Goal: Transaction & Acquisition: Purchase product/service

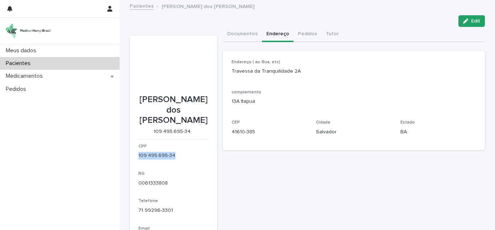
scroll to position [11, 0]
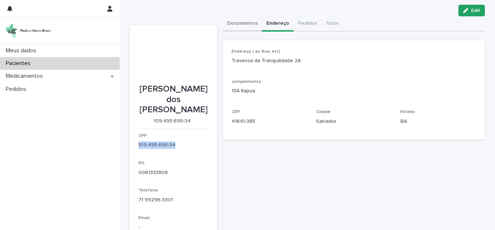
click at [236, 22] on button "Documentos" at bounding box center [242, 23] width 39 height 15
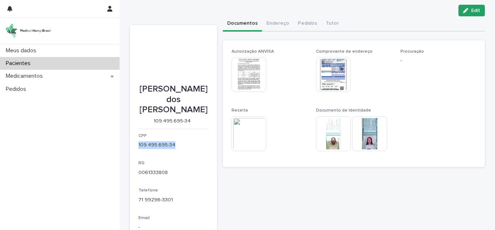
click at [329, 70] on img at bounding box center [333, 74] width 35 height 35
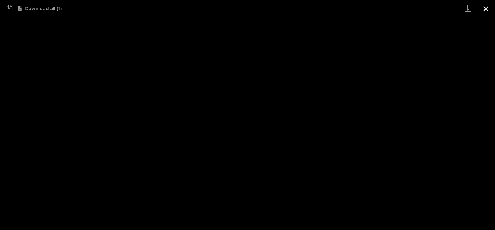
click at [491, 8] on button "Close gallery" at bounding box center [486, 8] width 18 height 17
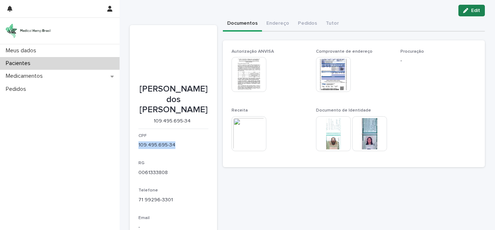
click at [478, 12] on button "Edit" at bounding box center [472, 11] width 26 height 12
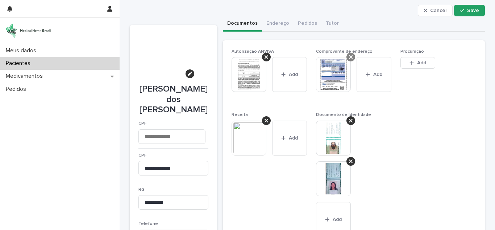
click at [349, 57] on icon at bounding box center [351, 57] width 4 height 6
click at [336, 61] on span "Add" at bounding box center [337, 62] width 9 height 5
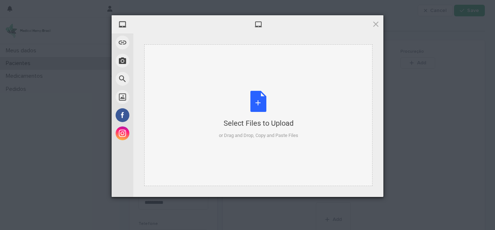
click at [266, 106] on div "Select Files to Upload or Drag and Drop, Copy and Paste Files" at bounding box center [258, 115] width 79 height 48
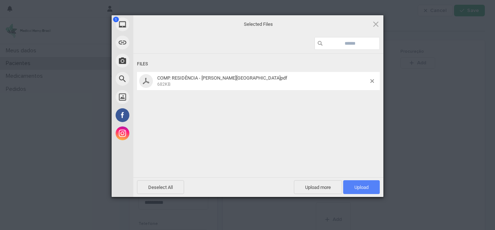
click at [371, 187] on span "Upload 1" at bounding box center [361, 187] width 37 height 14
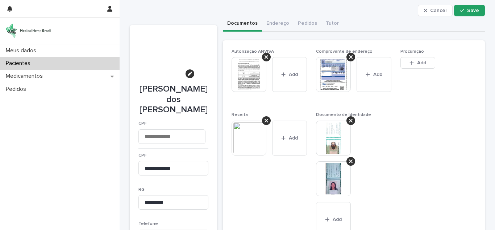
click at [253, 75] on img at bounding box center [249, 74] width 35 height 35
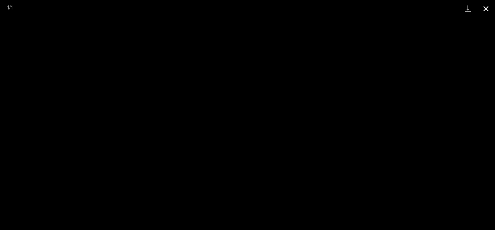
click at [488, 6] on button "Close gallery" at bounding box center [486, 8] width 18 height 17
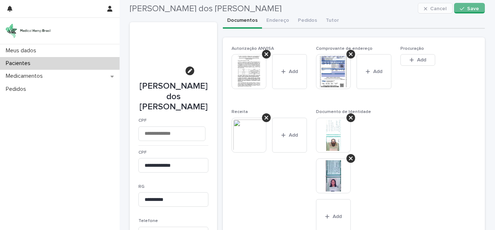
scroll to position [11, 0]
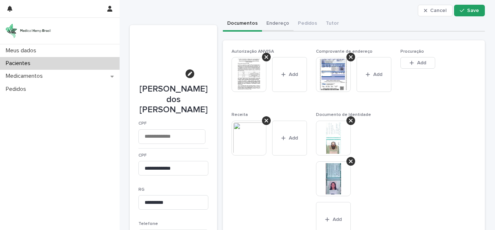
click at [271, 22] on button "Endereço" at bounding box center [278, 23] width 32 height 15
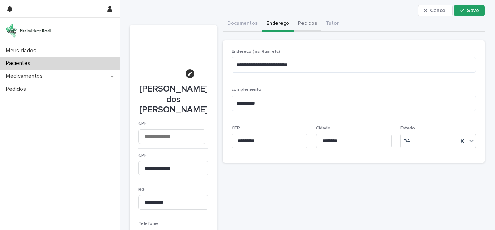
click at [298, 20] on button "Pedidos" at bounding box center [308, 23] width 28 height 15
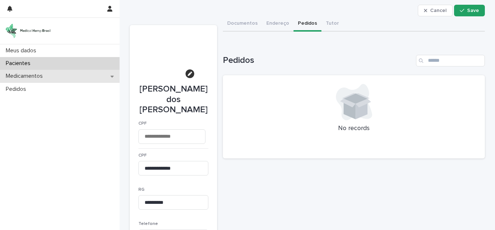
click at [26, 77] on p "Medicamentos" at bounding box center [26, 76] width 46 height 7
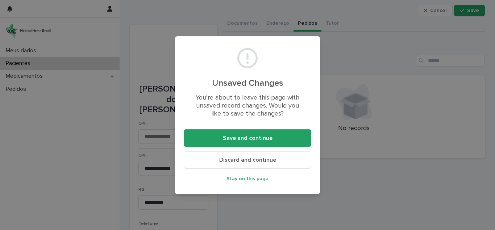
click at [18, 88] on div "Unsaved Changes You’re about to leave this page with unsaved record changes. Wo…" at bounding box center [247, 115] width 495 height 230
click at [384, 84] on div "Unsaved Changes You’re about to leave this page with unsaved record changes. Wo…" at bounding box center [247, 115] width 495 height 230
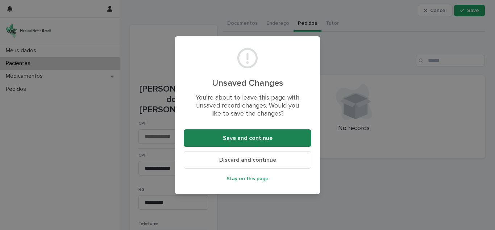
click at [276, 137] on button "Save and continue" at bounding box center [248, 137] width 128 height 17
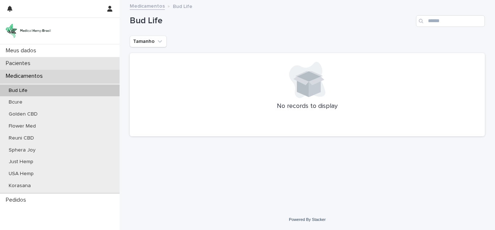
click at [29, 59] on div "Pacientes" at bounding box center [60, 63] width 120 height 13
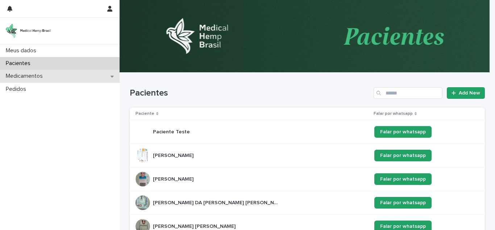
click at [23, 77] on p "Medicamentos" at bounding box center [26, 76] width 46 height 7
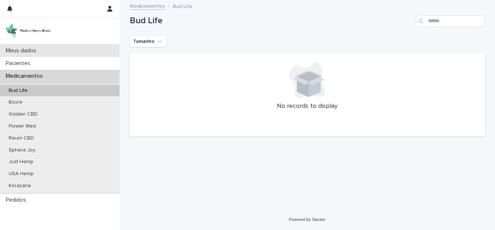
click at [37, 49] on p "Meus dados" at bounding box center [22, 50] width 39 height 7
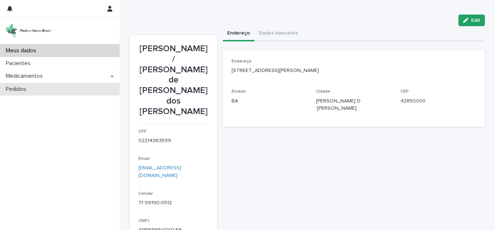
click at [42, 89] on div "Pedidos" at bounding box center [60, 89] width 120 height 13
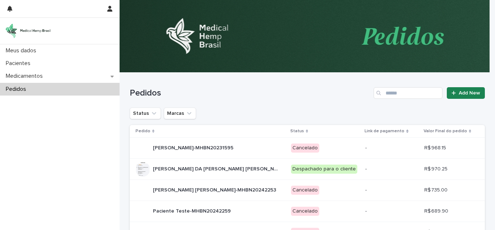
click at [468, 92] on span "Add New" at bounding box center [469, 92] width 21 height 5
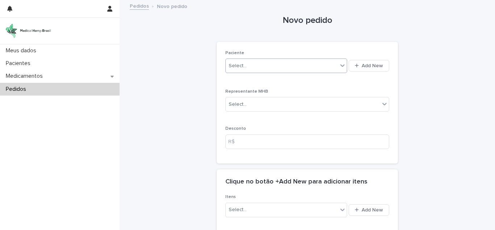
click at [323, 64] on div "Select..." at bounding box center [282, 66] width 112 height 12
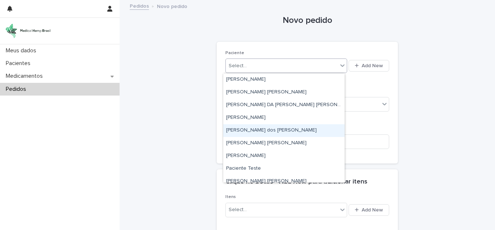
drag, startPoint x: 297, startPoint y: 122, endPoint x: 299, endPoint y: 129, distance: 7.5
click at [299, 129] on div "[PERSON_NAME] dos [PERSON_NAME]" at bounding box center [283, 130] width 121 height 13
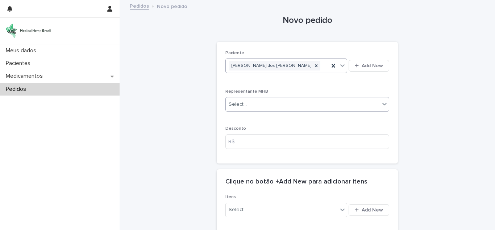
click at [307, 102] on div "Select..." at bounding box center [303, 104] width 154 height 12
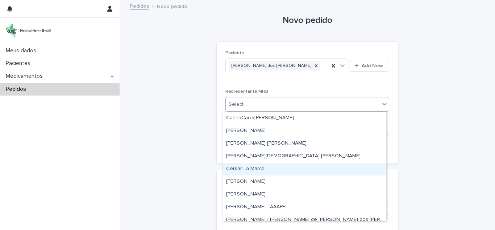
scroll to position [290, 0]
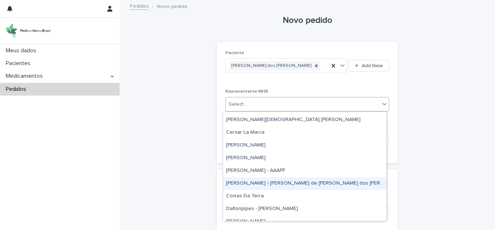
click at [288, 185] on div "[PERSON_NAME] / [PERSON_NAME] de [PERSON_NAME] dos [PERSON_NAME]" at bounding box center [304, 183] width 163 height 13
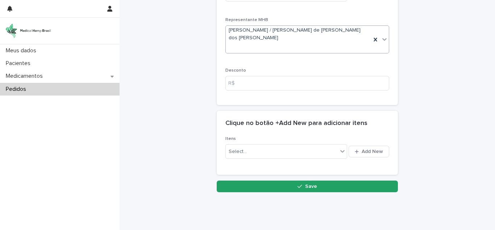
scroll to position [78, 0]
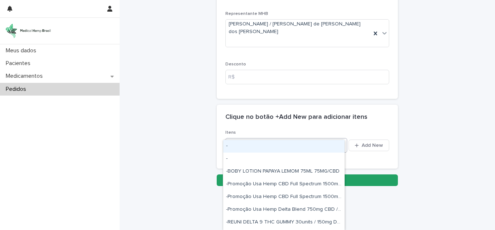
click at [294, 139] on div "Select..." at bounding box center [282, 145] width 112 height 12
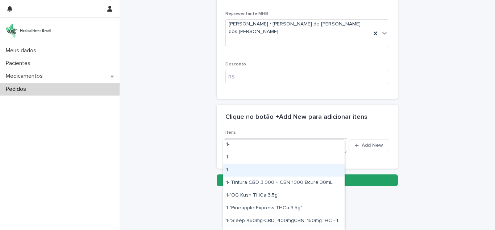
scroll to position [254, 0]
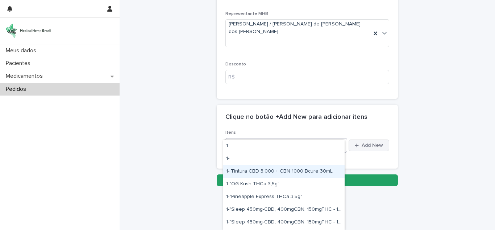
click at [373, 139] on button "Add New" at bounding box center [369, 145] width 41 height 12
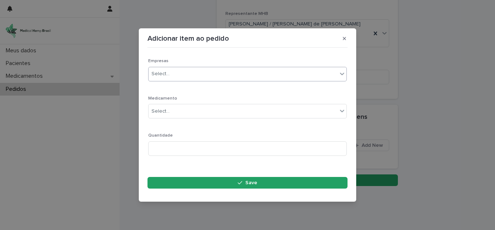
click at [233, 77] on div "Select..." at bounding box center [243, 74] width 189 height 12
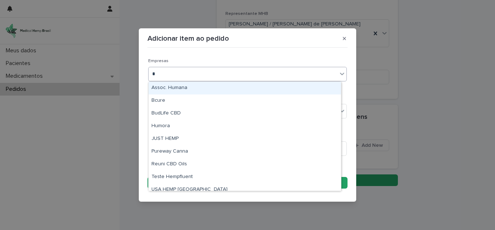
type input "**"
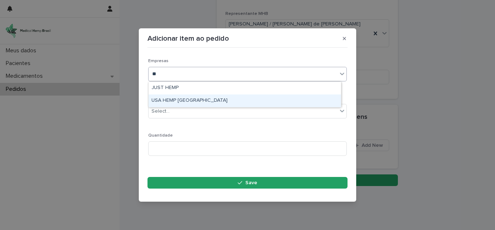
click at [201, 98] on div "USA HEMP [GEOGRAPHIC_DATA]" at bounding box center [245, 100] width 193 height 13
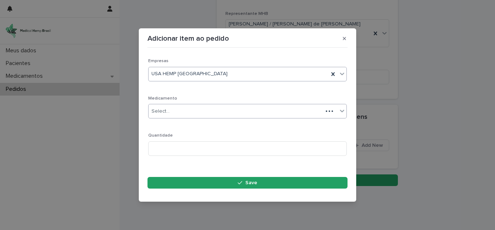
click at [184, 111] on div "Select..." at bounding box center [236, 111] width 174 height 12
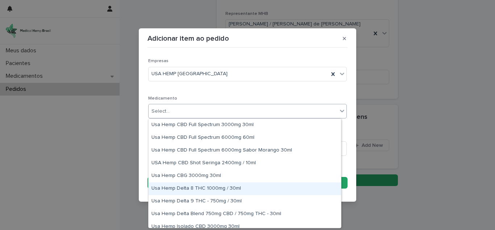
scroll to position [513, 0]
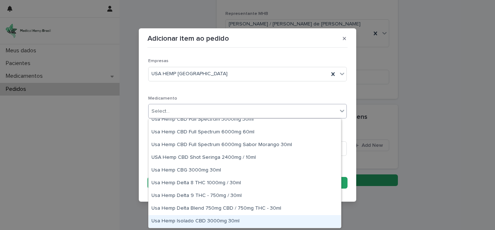
click at [232, 222] on div "Usa Hemp Isolado CBD 3000mg 30ml" at bounding box center [245, 221] width 193 height 13
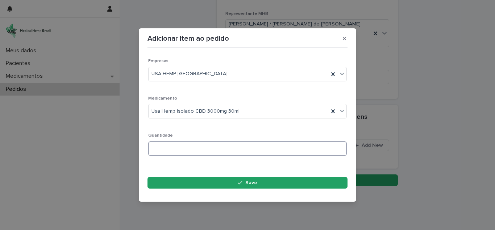
click at [240, 154] on input at bounding box center [247, 148] width 199 height 15
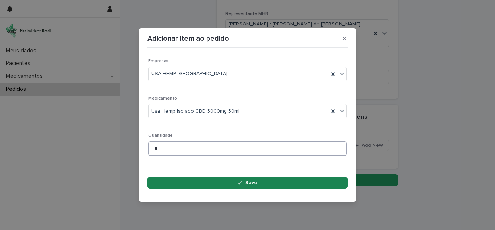
type input "*"
click at [250, 179] on button "Save" at bounding box center [248, 183] width 200 height 12
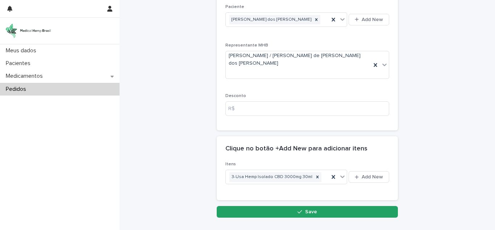
scroll to position [78, 0]
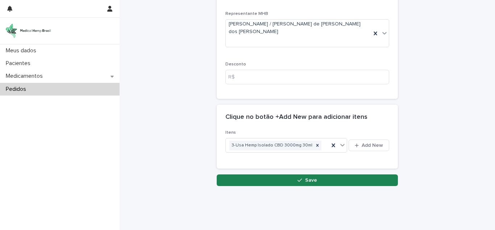
click at [319, 174] on button "Save" at bounding box center [307, 180] width 181 height 12
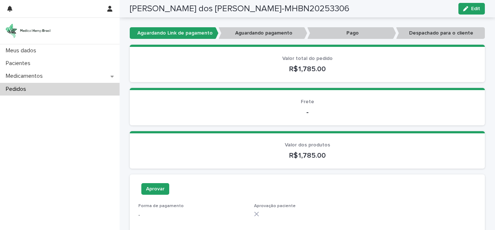
scroll to position [46, 0]
